Goal: Task Accomplishment & Management: Use online tool/utility

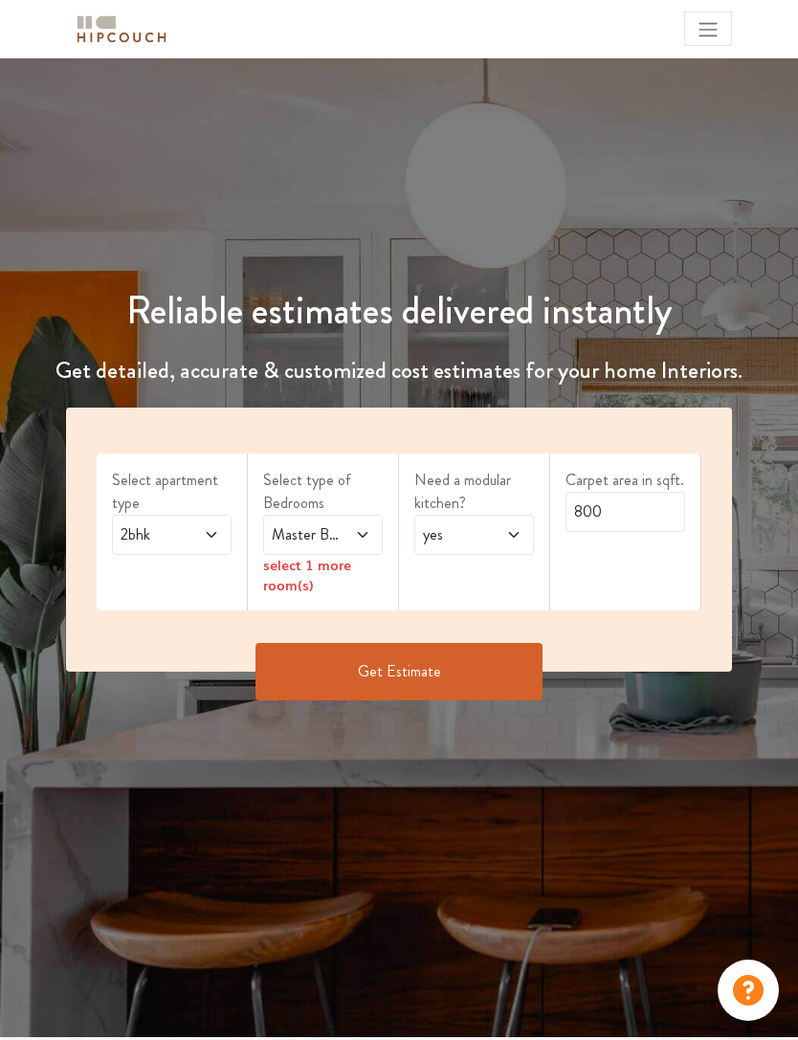
click at [192, 532] on span "2bhk" at bounding box center [155, 534] width 77 height 23
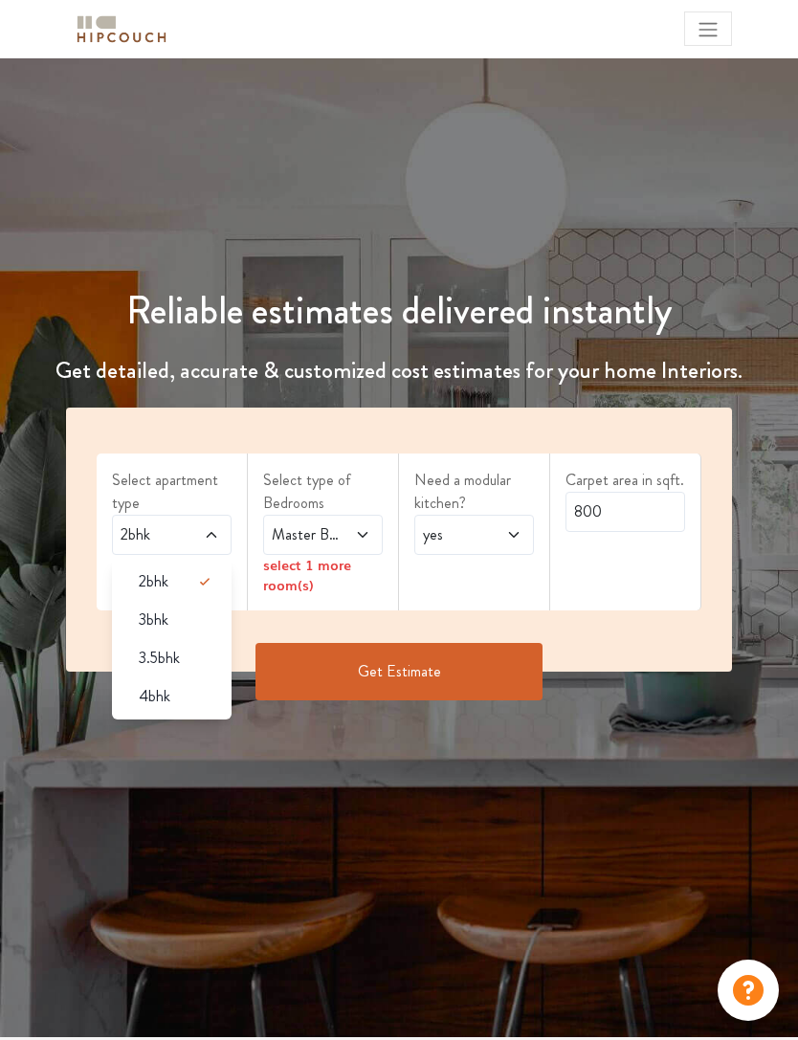
click at [192, 619] on div "3bhk" at bounding box center [177, 620] width 108 height 23
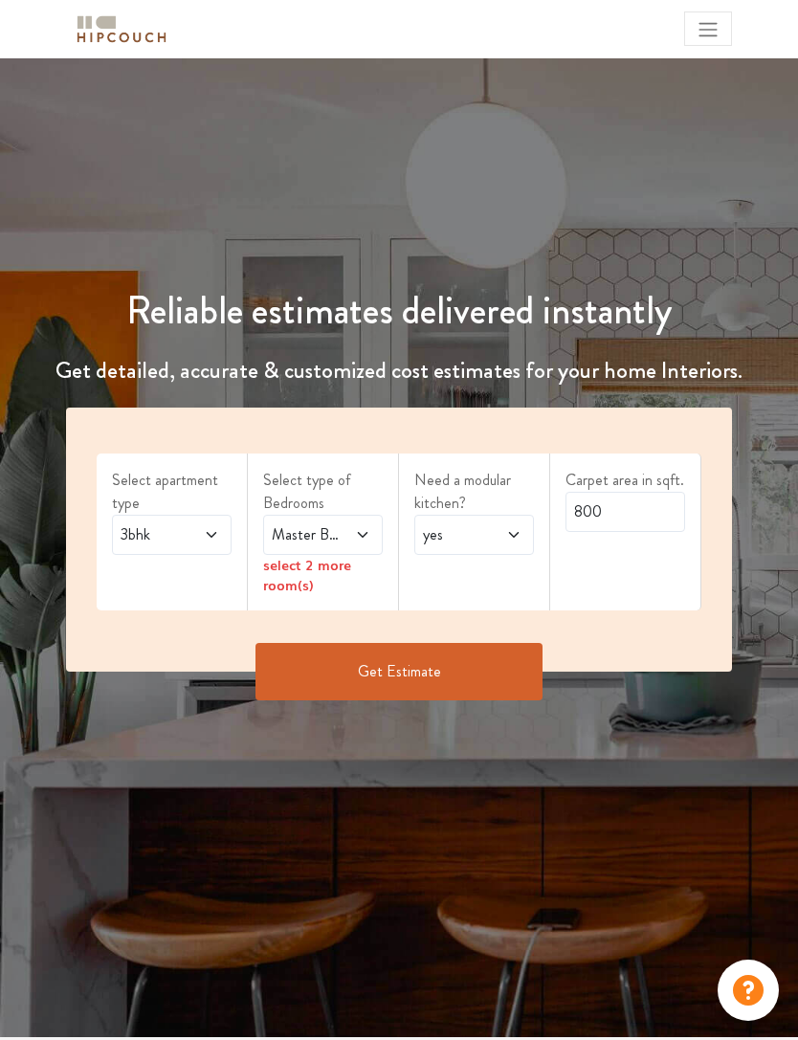
click at [357, 537] on icon at bounding box center [362, 534] width 15 height 15
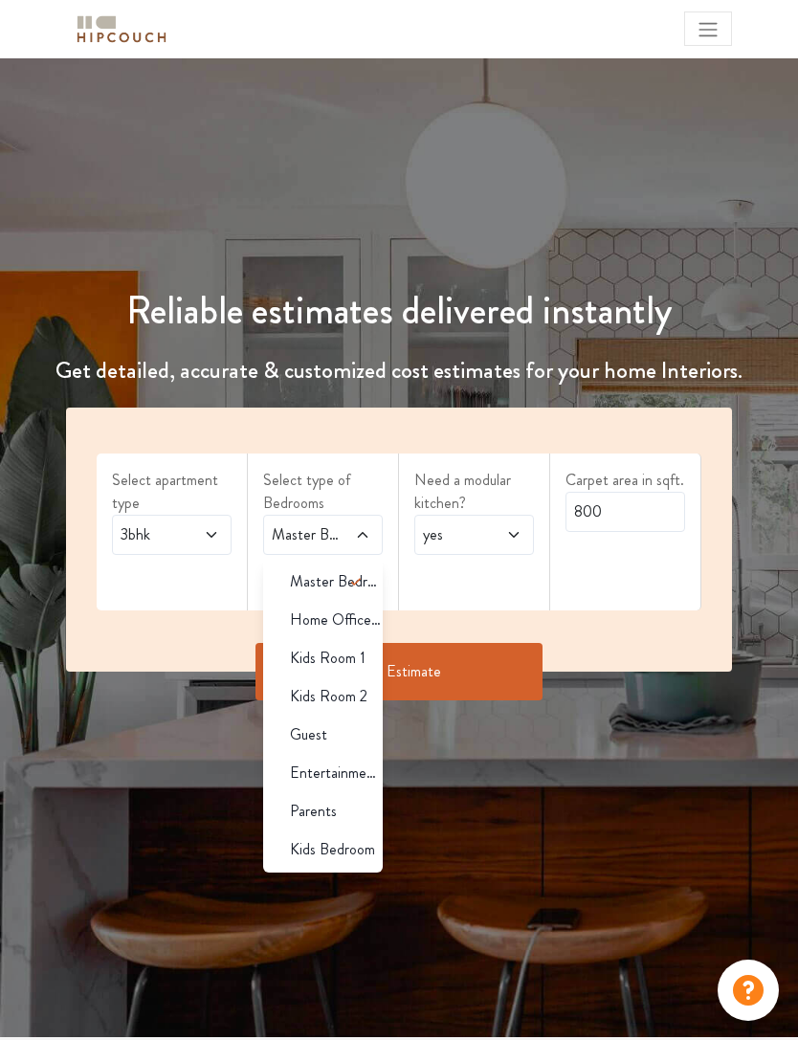
click at [345, 584] on icon at bounding box center [356, 581] width 23 height 23
click at [348, 593] on span at bounding box center [364, 582] width 38 height 38
click at [345, 581] on icon at bounding box center [356, 581] width 23 height 23
click at [361, 661] on span "Kids Room 1" at bounding box center [328, 658] width 76 height 23
click at [359, 692] on span "Kids Room 2" at bounding box center [329, 696] width 78 height 23
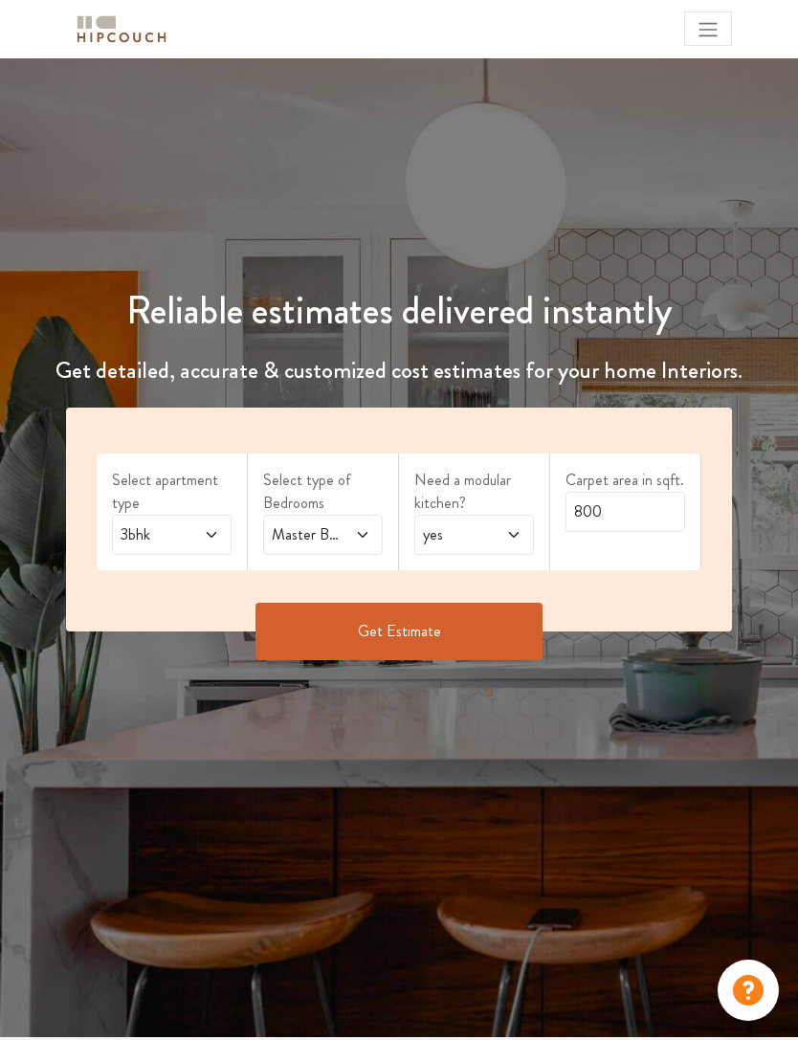
click at [359, 515] on div "Master Bedroom,Kids Room 1,Kids Room 2" at bounding box center [323, 535] width 120 height 40
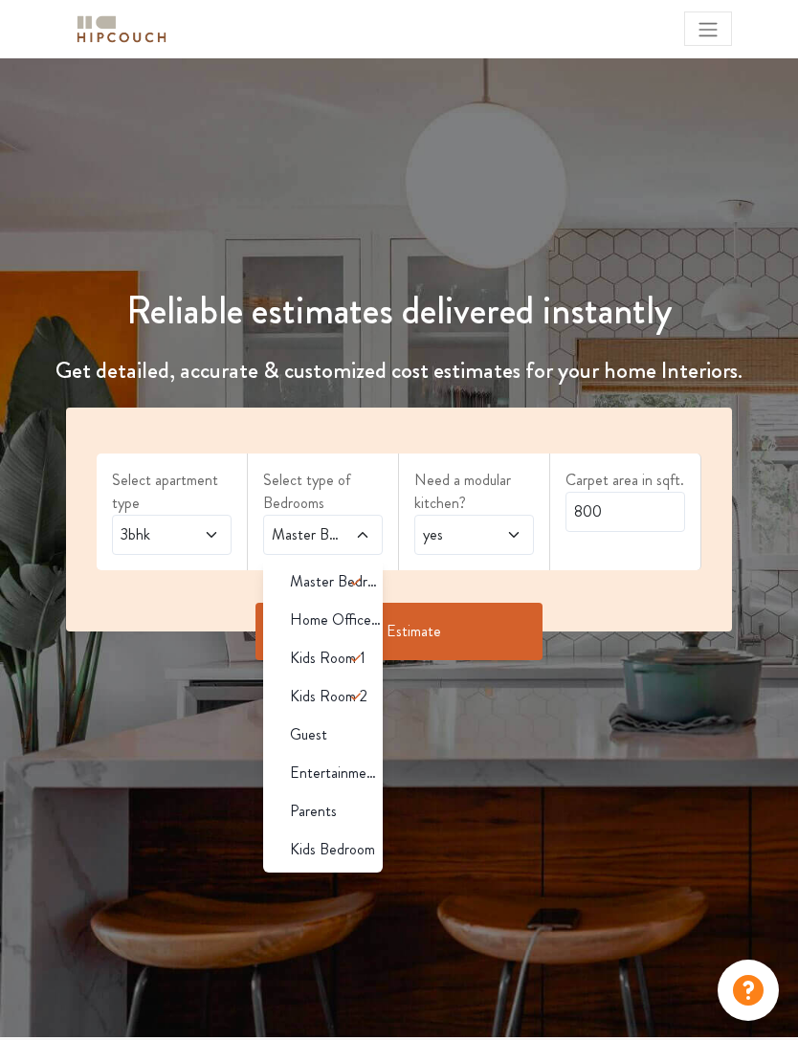
click at [363, 581] on icon at bounding box center [356, 581] width 23 height 23
click at [523, 530] on div "yes" at bounding box center [474, 535] width 120 height 40
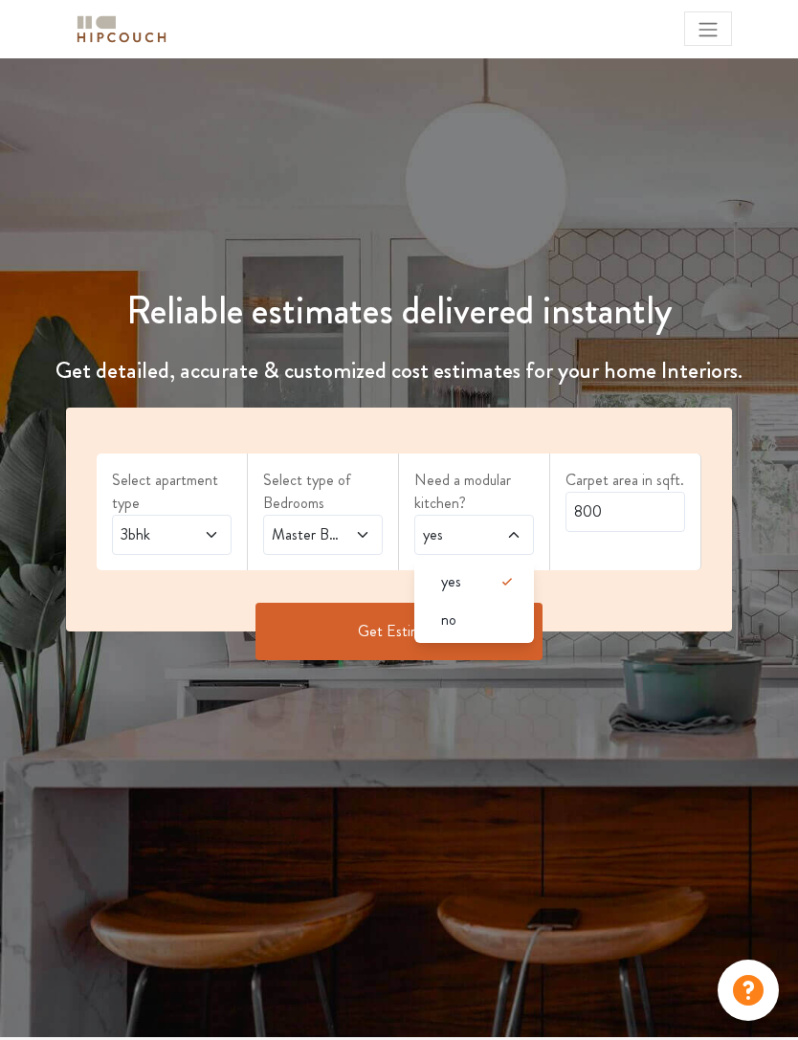
click at [508, 613] on div "no" at bounding box center [480, 620] width 108 height 23
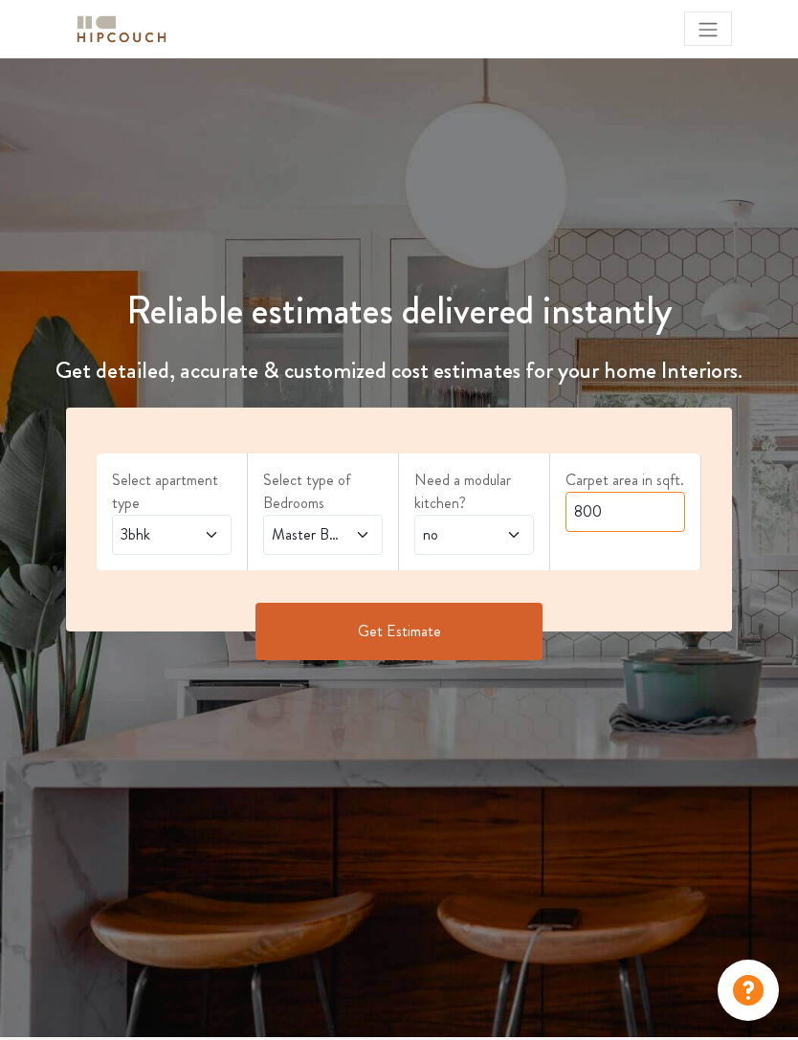
click at [675, 518] on input "800" at bounding box center [626, 512] width 120 height 40
type input "8"
type input "1200"
click at [469, 630] on button "Get Estimate" at bounding box center [399, 631] width 287 height 57
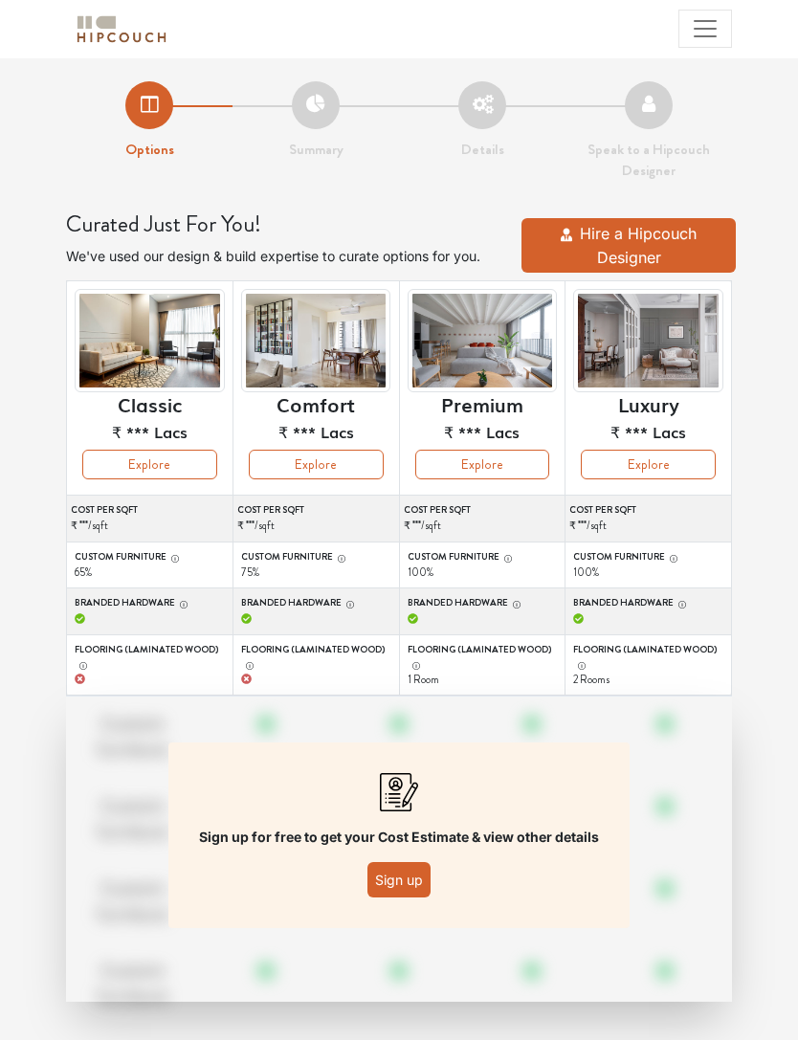
click at [648, 470] on button "Explore" at bounding box center [648, 465] width 135 height 30
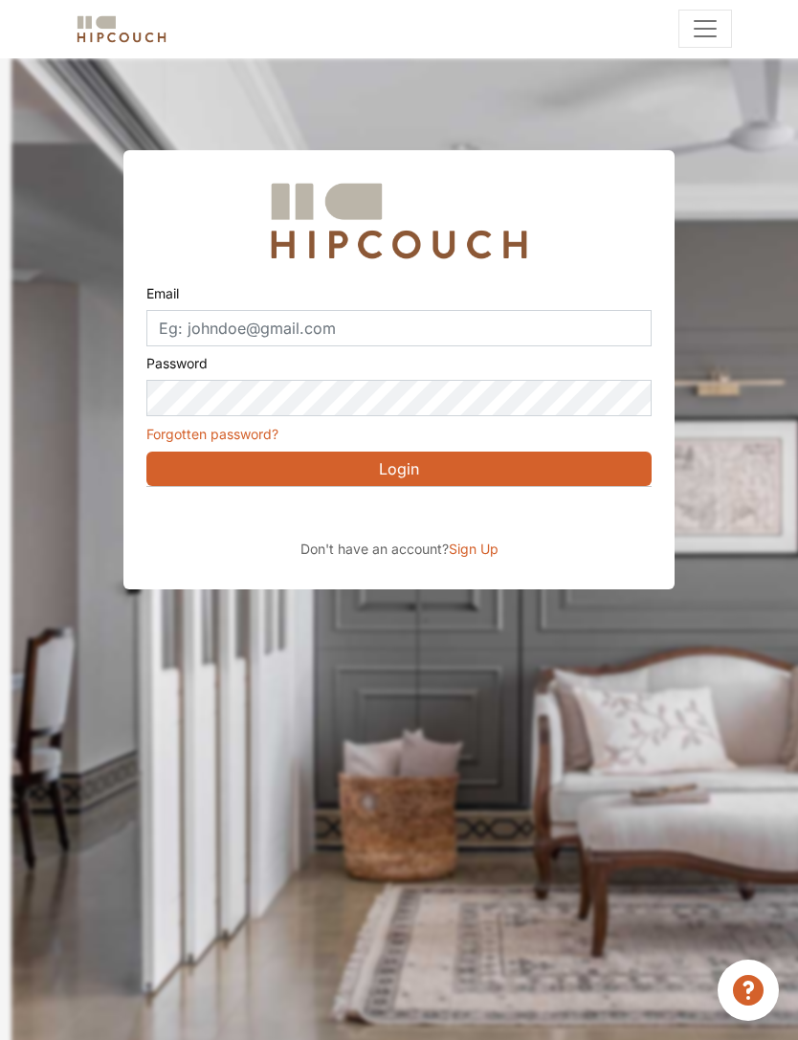
click at [413, 525] on div "Sign in with Google. Opens in new tab" at bounding box center [321, 514] width 350 height 42
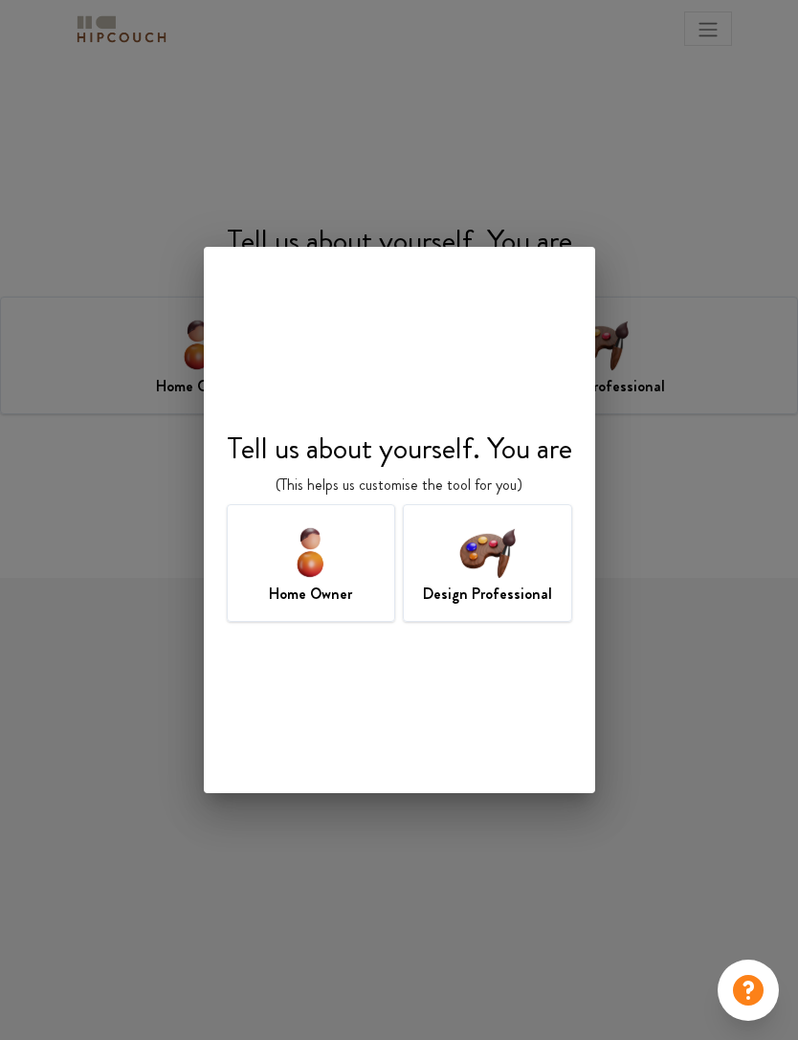
click at [546, 589] on h7 "Design Professional" at bounding box center [487, 594] width 129 height 23
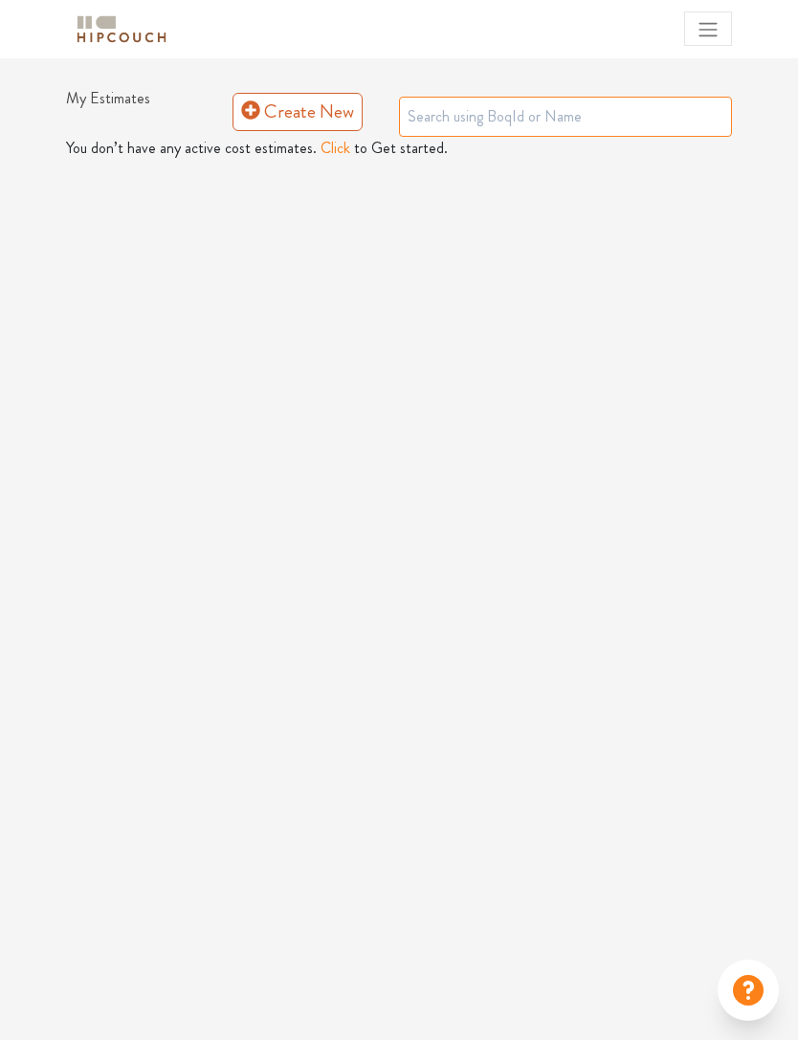
click at [657, 121] on input "text" at bounding box center [565, 117] width 333 height 40
type input "Nancy"
click at [660, 171] on div "My Estimates Portfolio Book a consultation profile pic Upload Boq Logout My Est…" at bounding box center [399, 520] width 798 height 1040
click at [647, 125] on input "Nancy" at bounding box center [565, 117] width 333 height 40
click at [337, 155] on button "Click" at bounding box center [336, 148] width 30 height 23
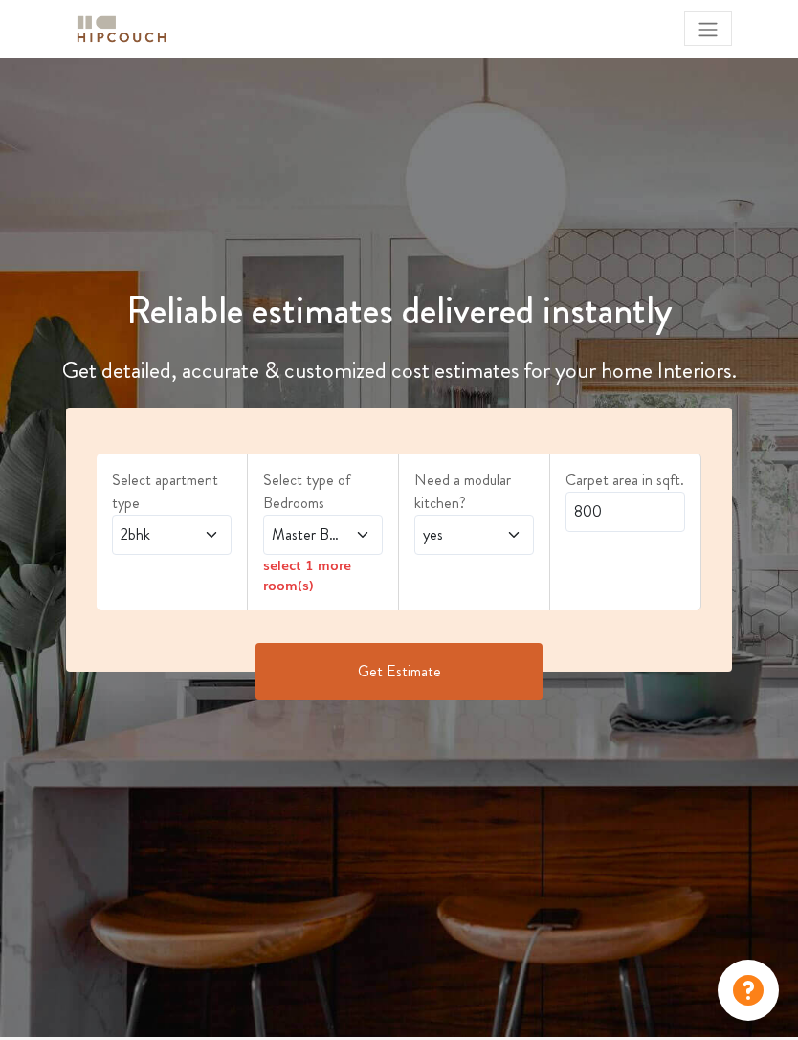
click at [212, 546] on div "2bhk" at bounding box center [172, 535] width 120 height 40
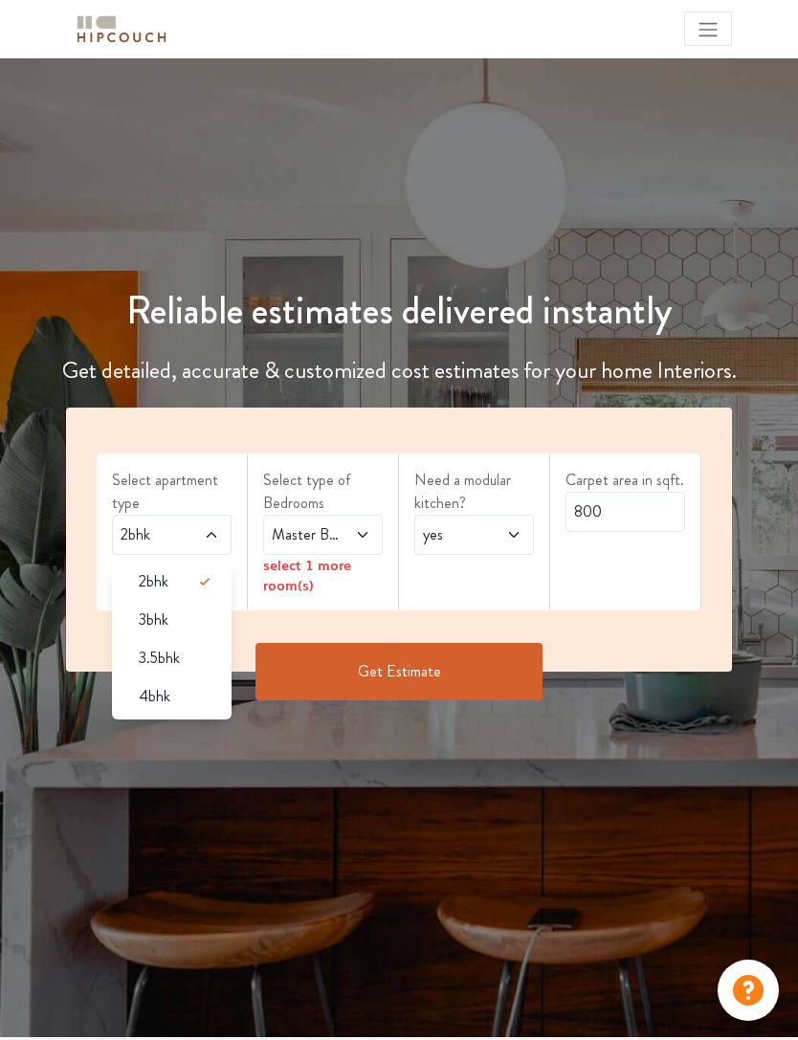
click at [194, 616] on div "3bhk" at bounding box center [177, 620] width 108 height 23
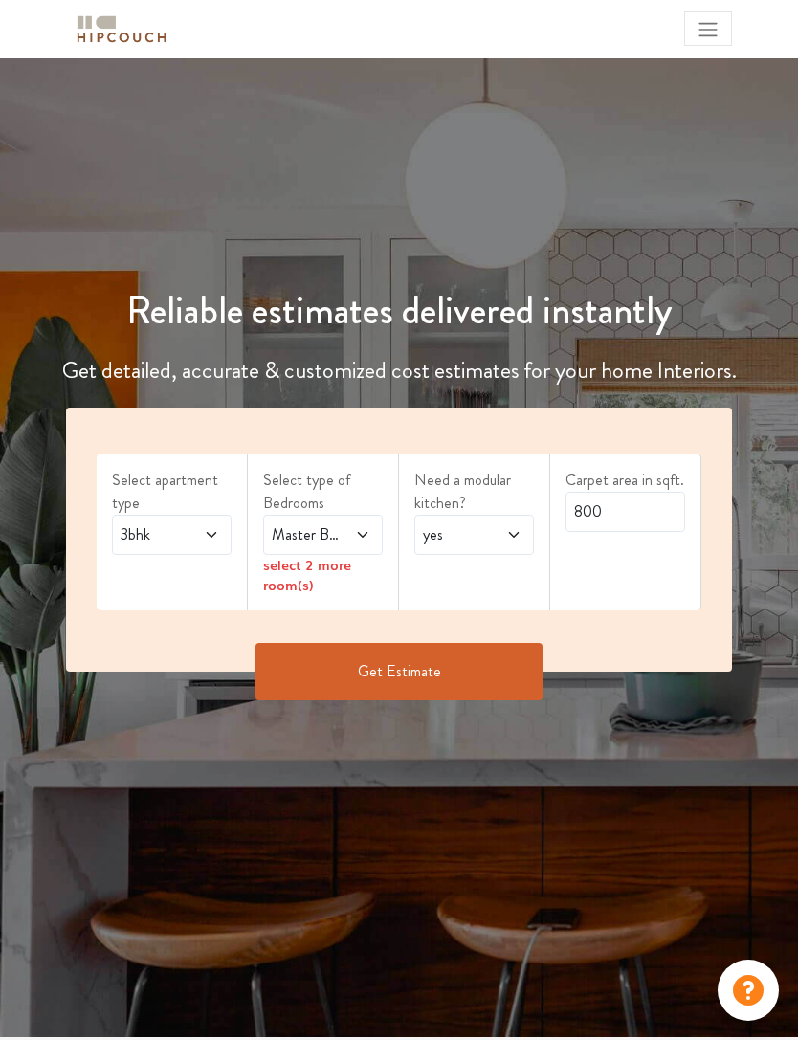
click at [363, 531] on icon at bounding box center [362, 534] width 15 height 15
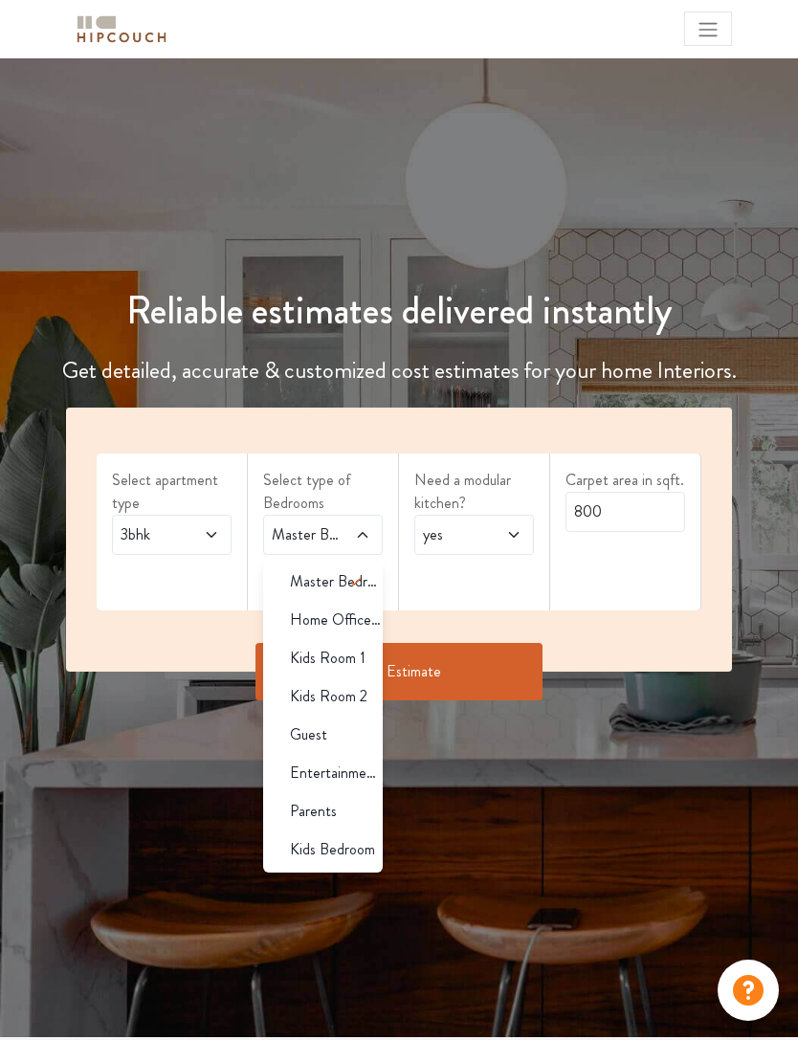
click at [333, 658] on span "Kids Room 1" at bounding box center [328, 658] width 76 height 23
click at [321, 649] on span "Kids Room 1" at bounding box center [328, 658] width 76 height 23
click at [349, 697] on span "Kids Room 2" at bounding box center [329, 696] width 78 height 23
click at [368, 661] on div "Kids Room 1" at bounding box center [329, 658] width 108 height 23
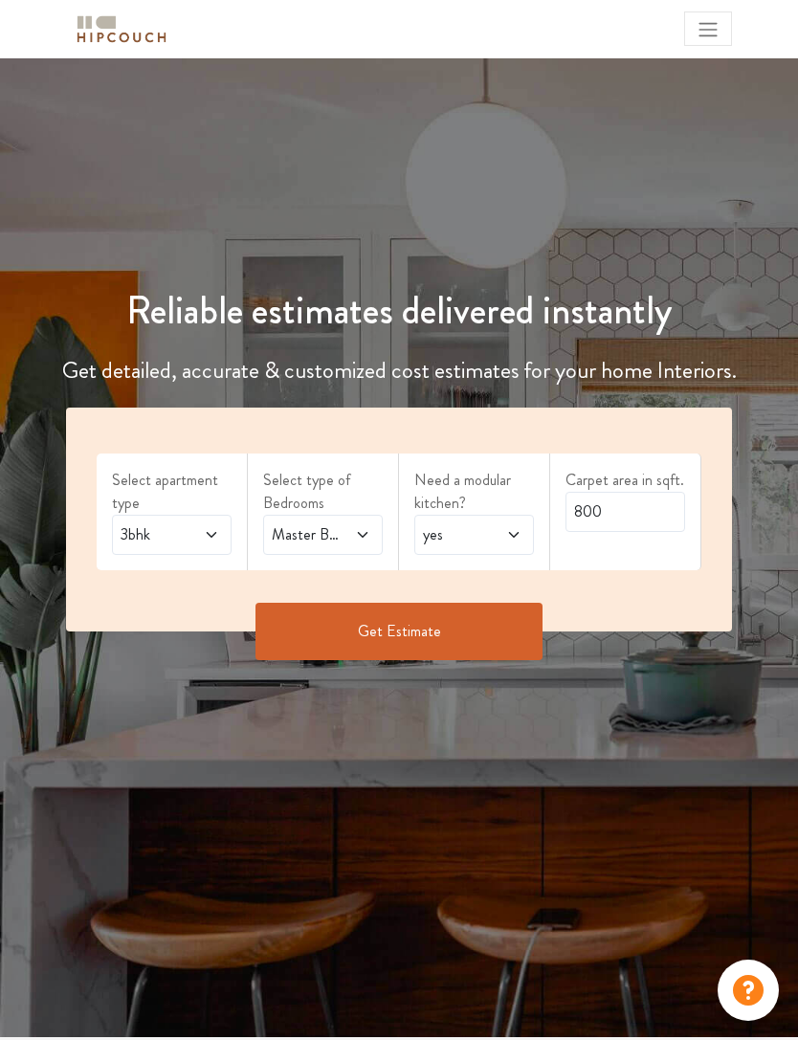
click at [510, 535] on icon at bounding box center [513, 534] width 15 height 15
click at [473, 635] on li "no" at bounding box center [474, 620] width 120 height 38
click at [658, 515] on input "800" at bounding box center [626, 512] width 120 height 40
type input "8"
type input "1200"
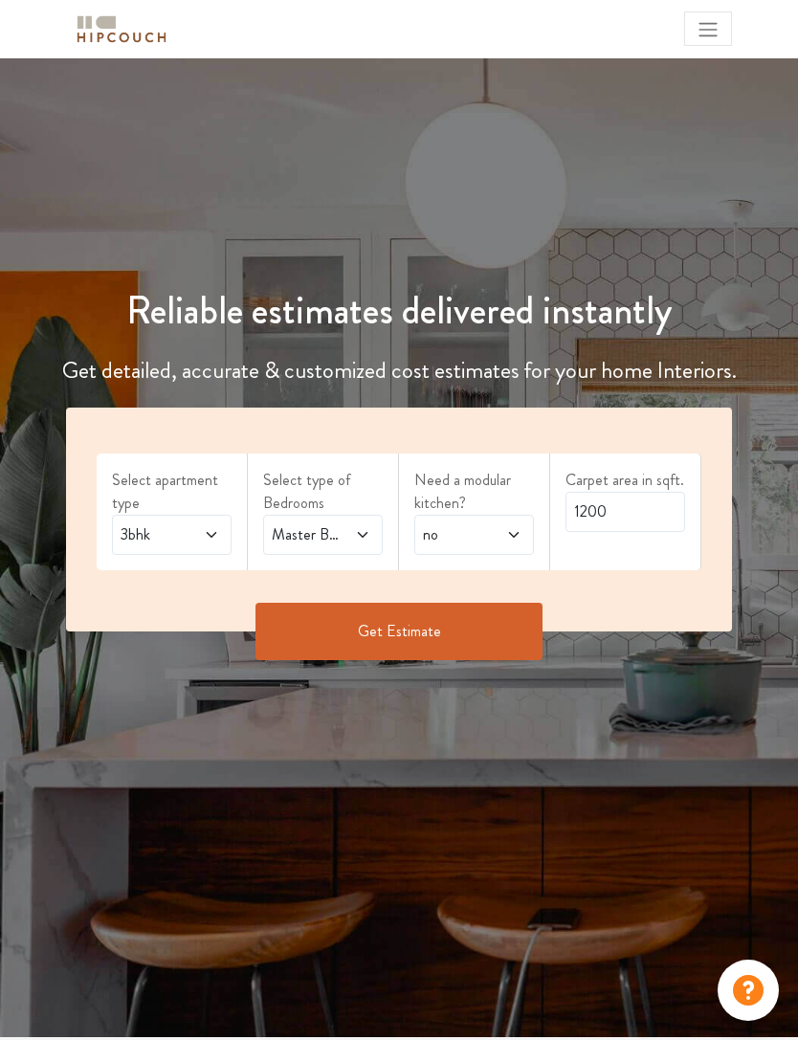
click at [470, 613] on button "Get Estimate" at bounding box center [399, 631] width 287 height 57
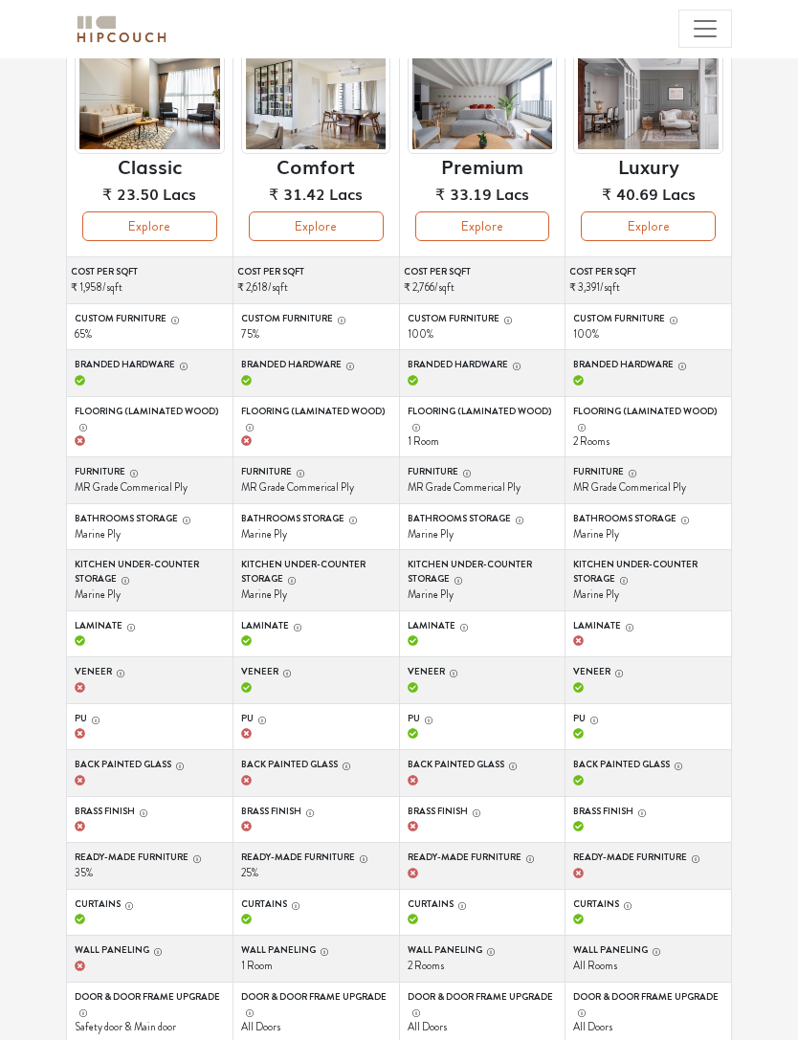
scroll to position [264, 0]
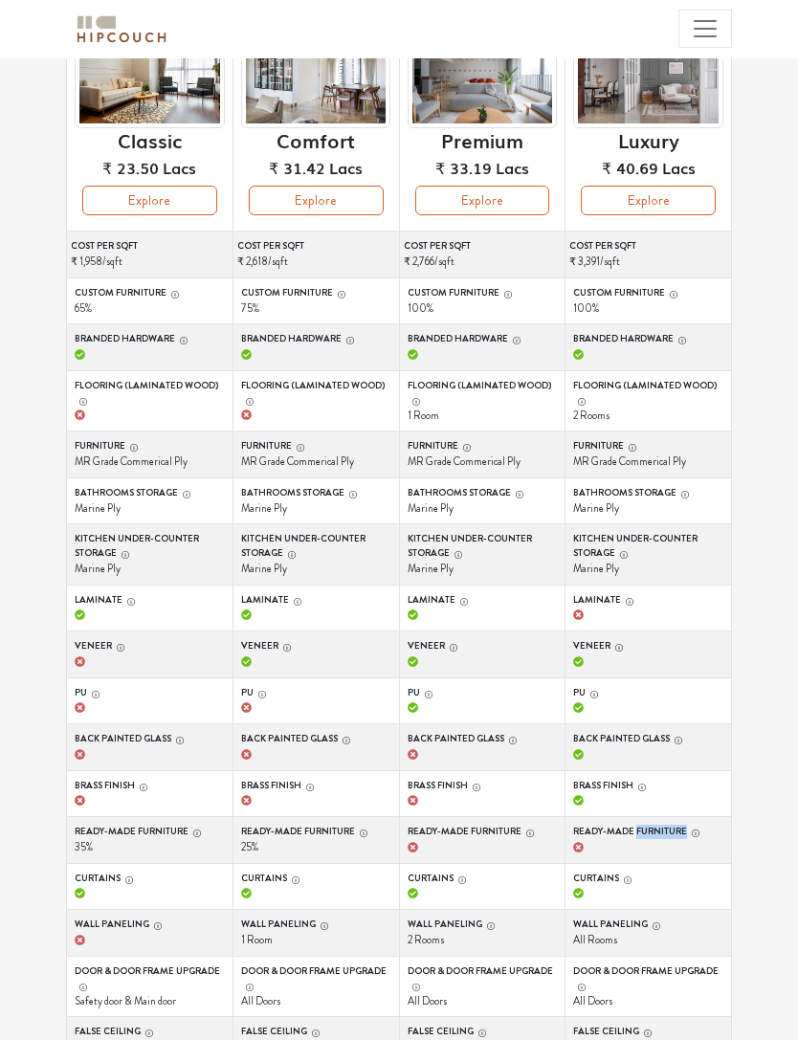
click at [772, 714] on div "Options Summary Details Speak to a Hipcouch Designer Curated Just For You! We'v…" at bounding box center [399, 452] width 798 height 1316
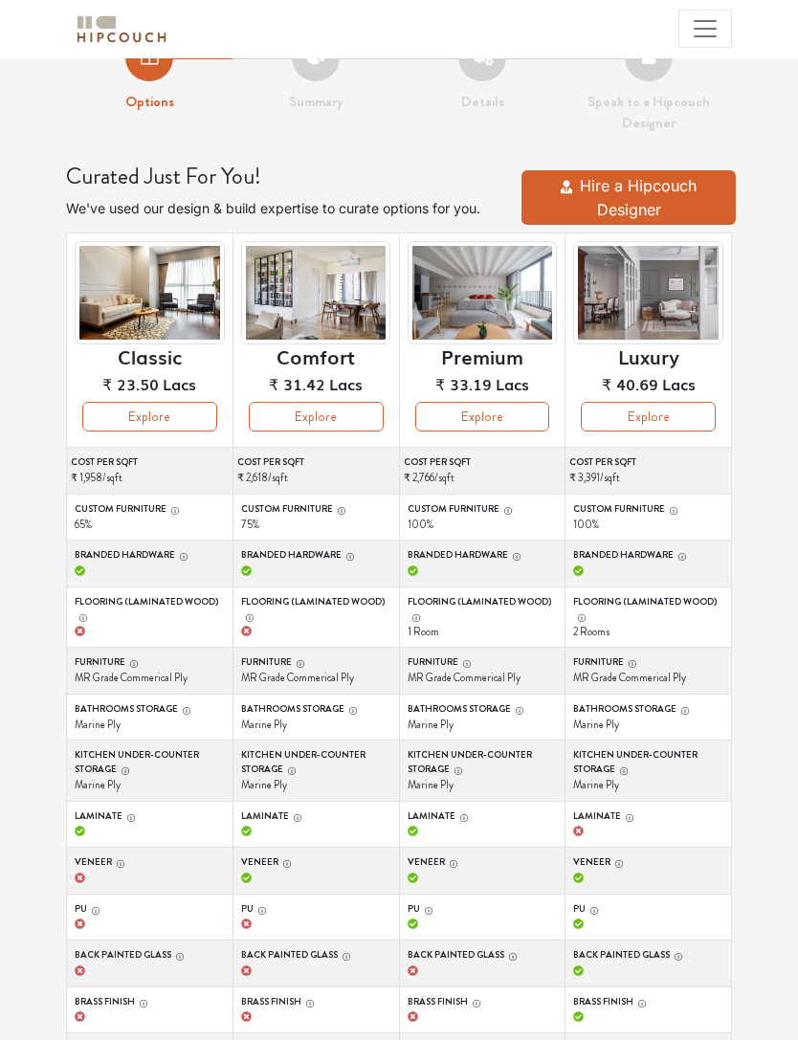
scroll to position [13, 0]
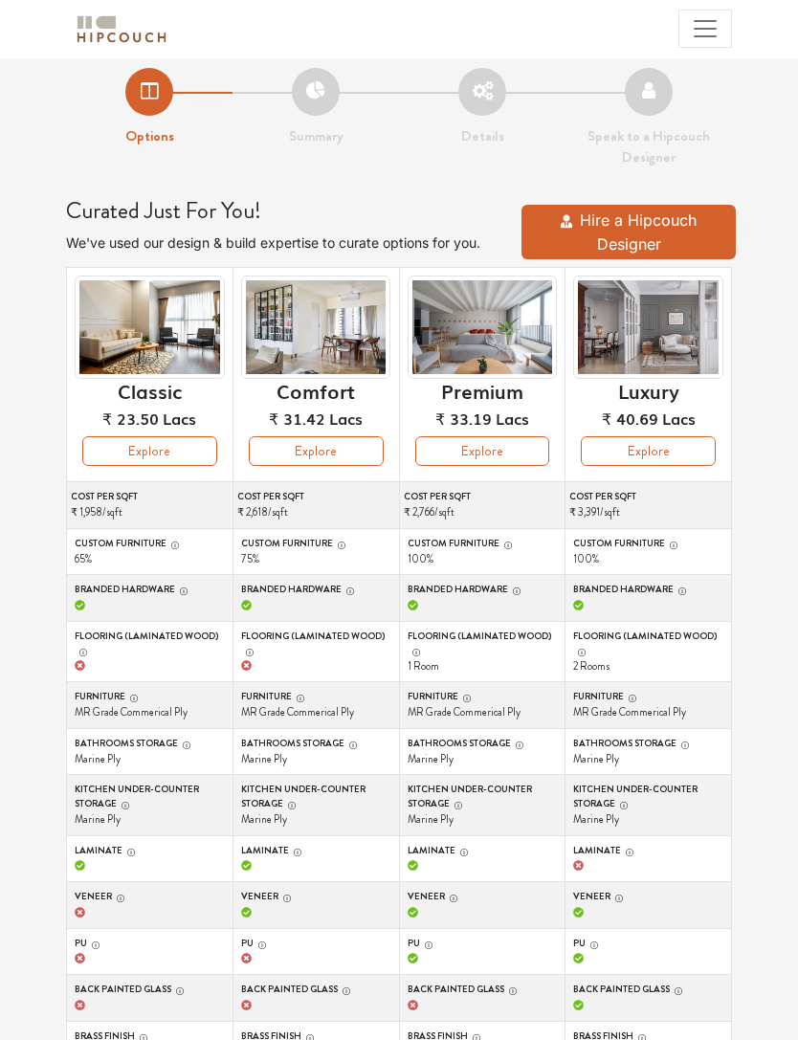
click at [691, 458] on button "Explore" at bounding box center [648, 451] width 135 height 30
